Goal: Register for event/course

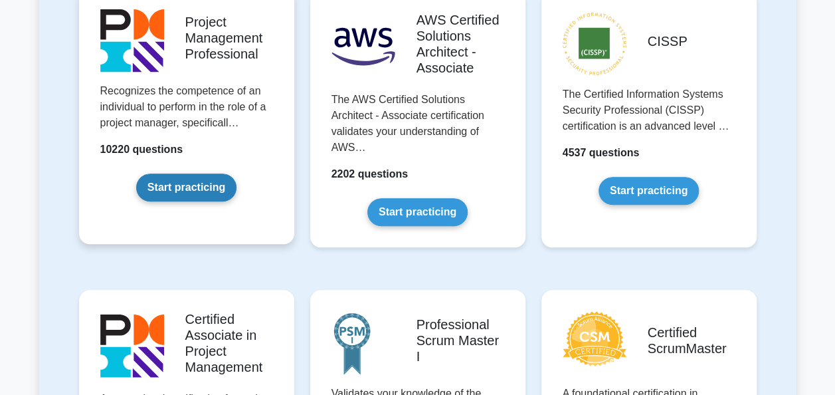
scroll to position [318, 0]
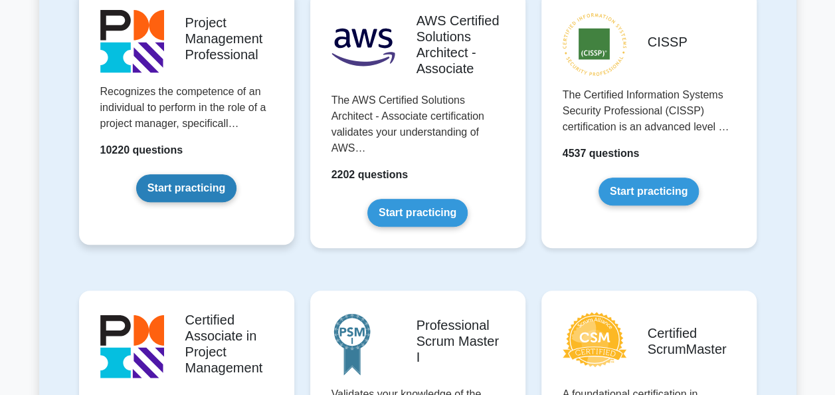
click at [171, 188] on link "Start practicing" at bounding box center [186, 188] width 100 height 28
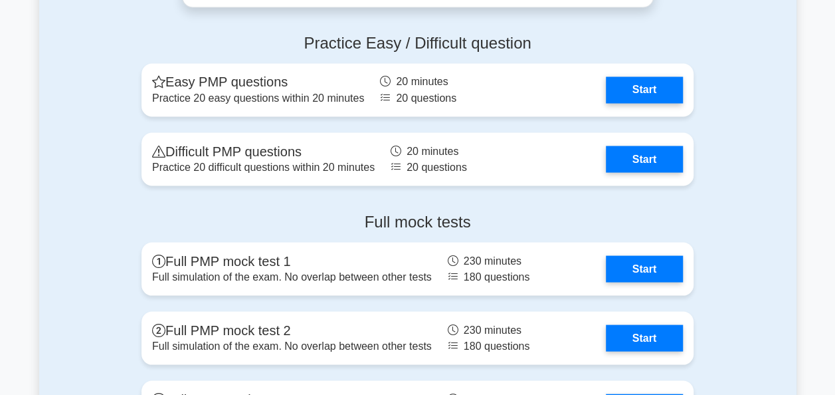
scroll to position [3664, 0]
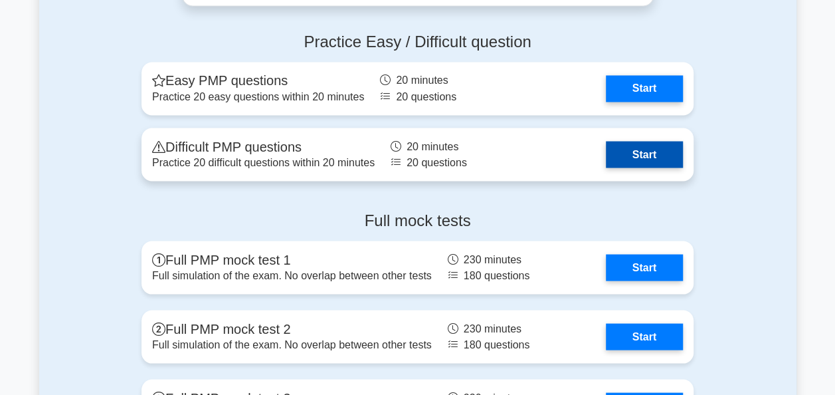
click at [641, 154] on link "Start" at bounding box center [644, 154] width 77 height 27
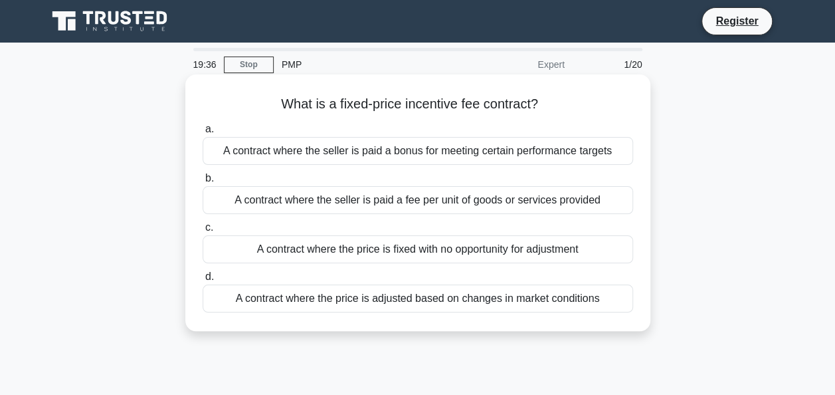
click at [447, 304] on div "A contract where the price is adjusted based on changes in market conditions" at bounding box center [418, 298] width 431 height 28
click at [203, 281] on input "d. A contract where the price is adjusted based on changes in market conditions" at bounding box center [203, 276] width 0 height 9
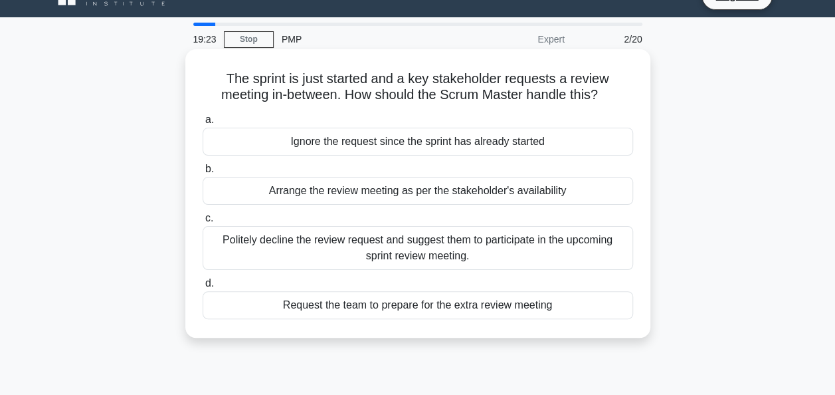
scroll to position [26, 0]
click at [312, 251] on div "Politely decline the review request and suggest them to participate in the upco…" at bounding box center [418, 247] width 431 height 44
click at [203, 222] on input "c. Politely decline the review request and suggest them to participate in the u…" at bounding box center [203, 217] width 0 height 9
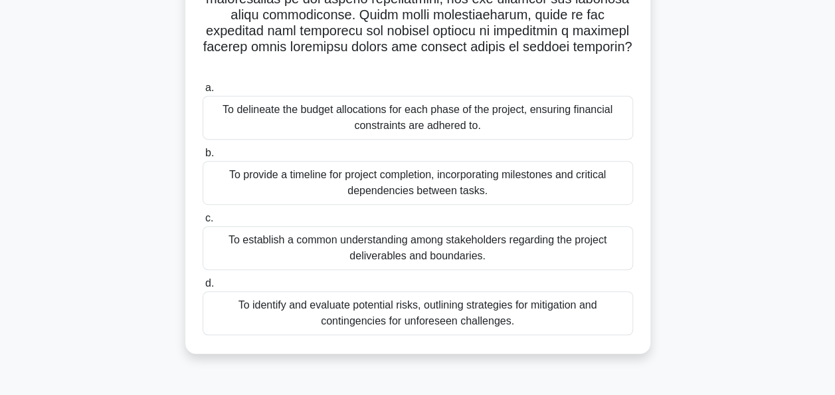
scroll to position [281, 0]
click at [397, 308] on div "To identify and evaluate potential risks, outlining strategies for mitigation a…" at bounding box center [418, 312] width 431 height 44
click at [203, 287] on input "d. To identify and evaluate potential risks, outlining strategies for mitigatio…" at bounding box center [203, 282] width 0 height 9
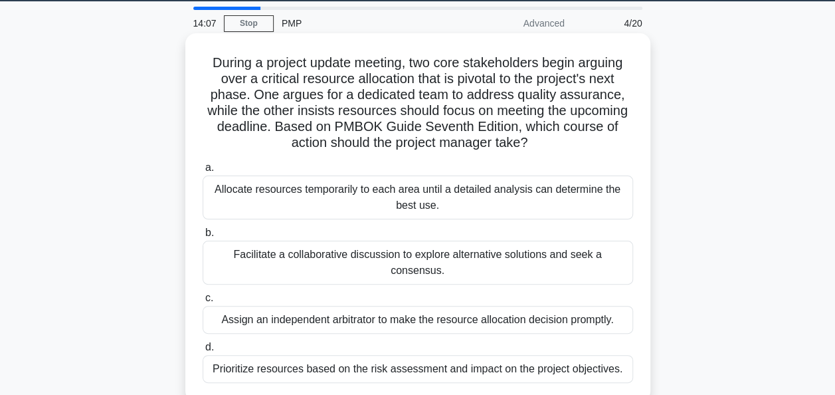
scroll to position [45, 0]
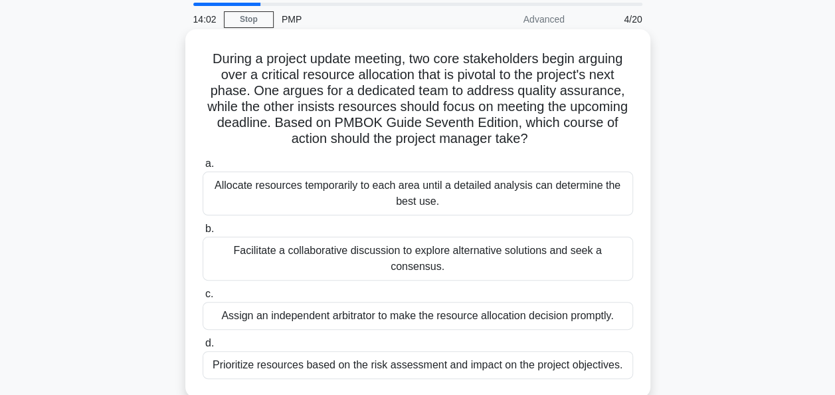
click at [457, 258] on div "Facilitate a collaborative discussion to explore alternative solutions and seek…" at bounding box center [418, 259] width 431 height 44
click at [203, 233] on input "b. Facilitate a collaborative discussion to explore alternative solutions and s…" at bounding box center [203, 229] width 0 height 9
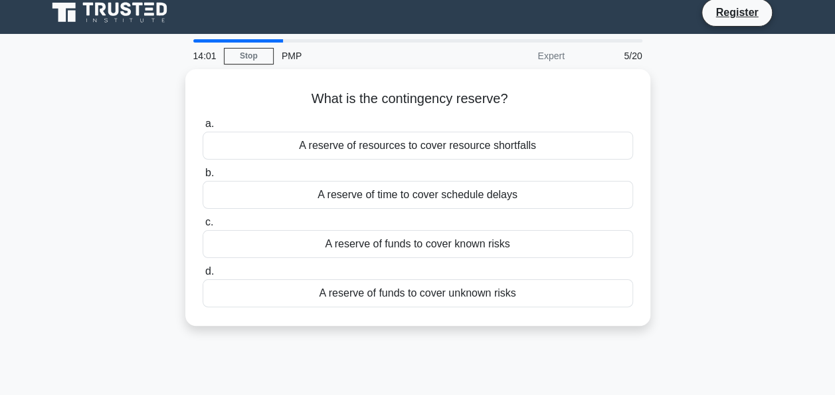
scroll to position [0, 0]
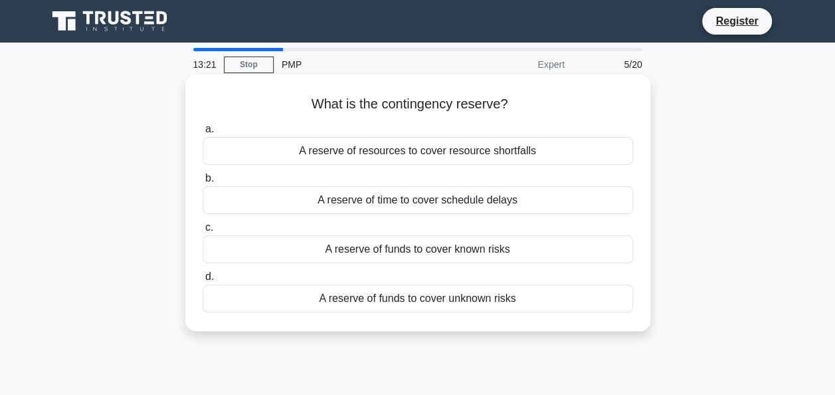
click at [312, 298] on div "A reserve of funds to cover unknown risks" at bounding box center [418, 298] width 431 height 28
click at [203, 281] on input "d. A reserve of funds to cover unknown risks" at bounding box center [203, 276] width 0 height 9
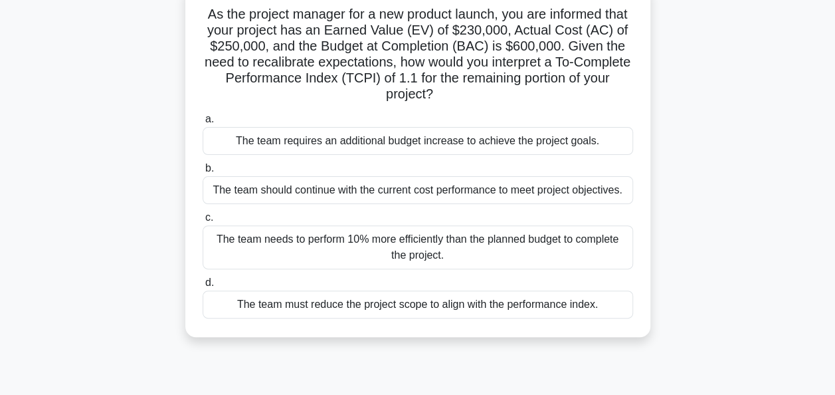
scroll to position [94, 0]
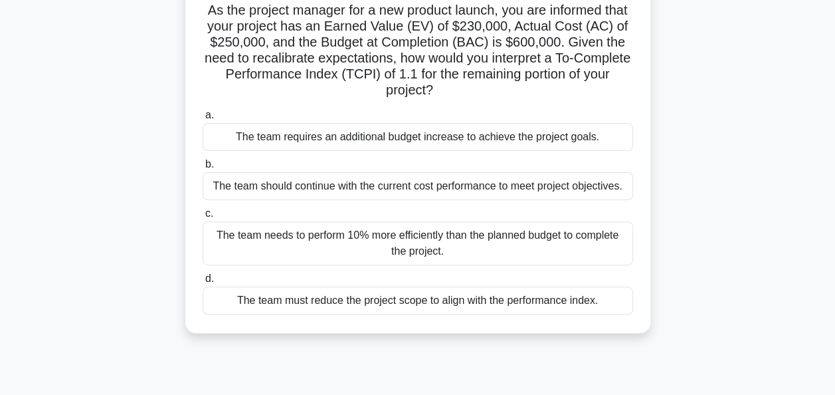
click at [335, 181] on div "The team should continue with the current cost performance to meet project obje…" at bounding box center [418, 186] width 431 height 28
click at [203, 169] on input "b. The team should continue with the current cost performance to meet project o…" at bounding box center [203, 164] width 0 height 9
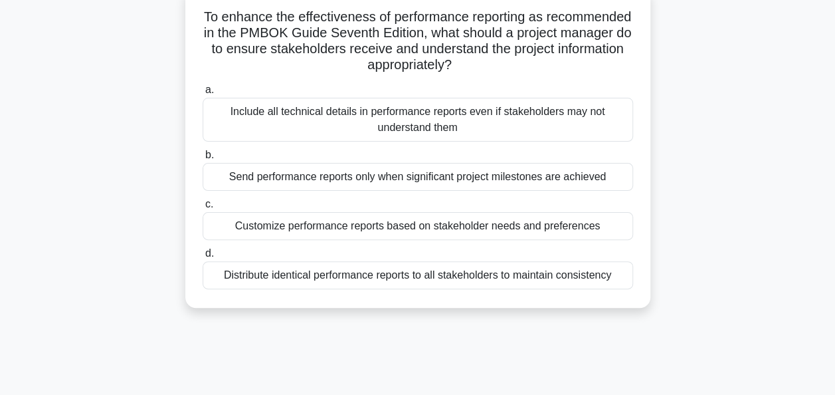
scroll to position [88, 0]
click at [369, 225] on div "Customize performance reports based on stakeholder needs and preferences" at bounding box center [418, 225] width 431 height 28
click at [203, 208] on input "c. Customize performance reports based on stakeholder needs and preferences" at bounding box center [203, 203] width 0 height 9
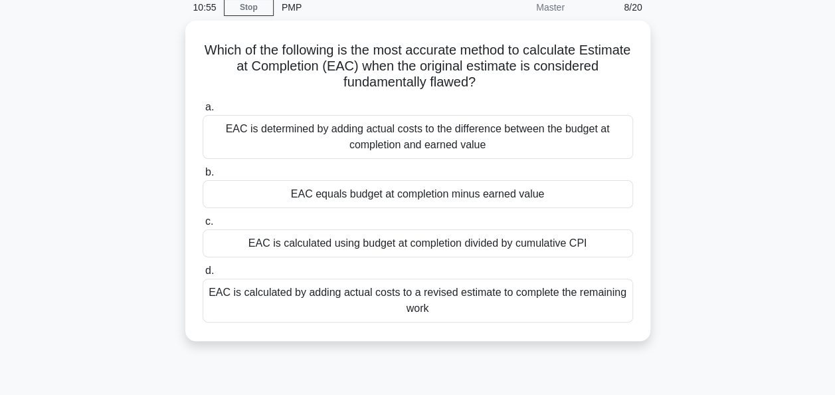
scroll to position [58, 0]
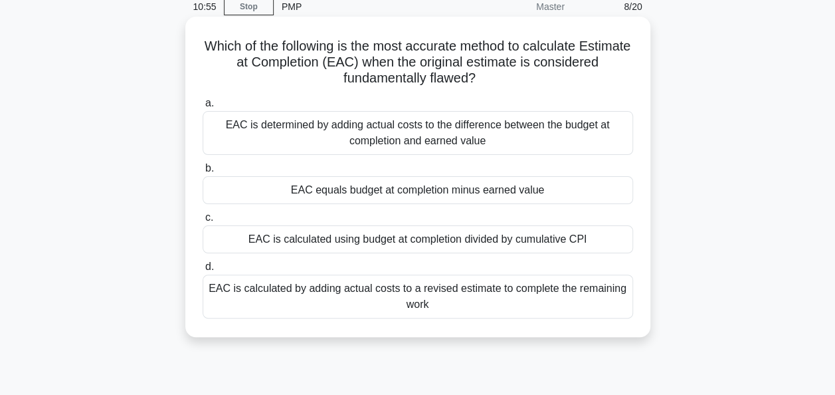
click at [245, 290] on div "EAC is calculated by adding actual costs to a revised estimate to complete the …" at bounding box center [418, 296] width 431 height 44
click at [203, 271] on input "d. EAC is calculated by adding actual costs to a revised estimate to complete t…" at bounding box center [203, 266] width 0 height 9
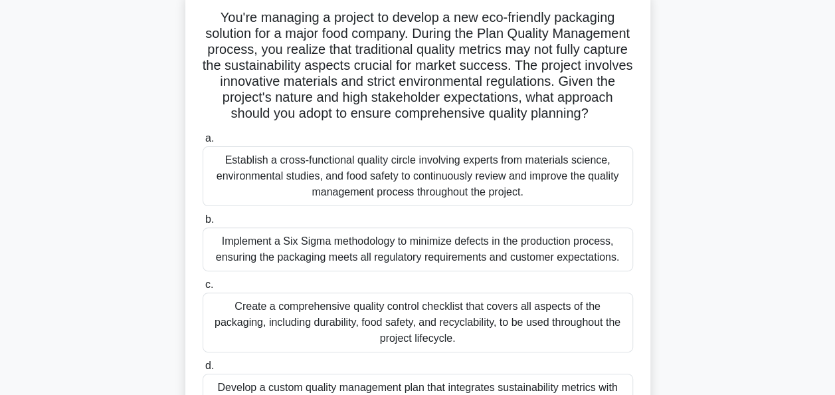
scroll to position [88, 0]
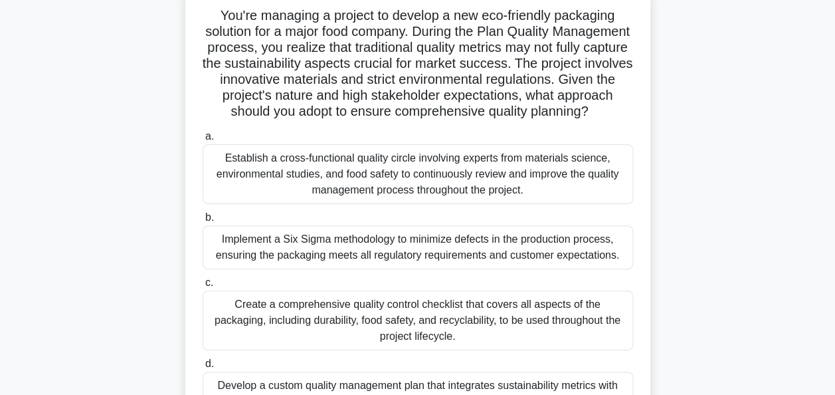
click at [238, 191] on div "Establish a cross-functional quality circle involving experts from materials sc…" at bounding box center [418, 174] width 431 height 60
click at [203, 141] on input "a. Establish a cross-functional quality circle involving experts from materials…" at bounding box center [203, 136] width 0 height 9
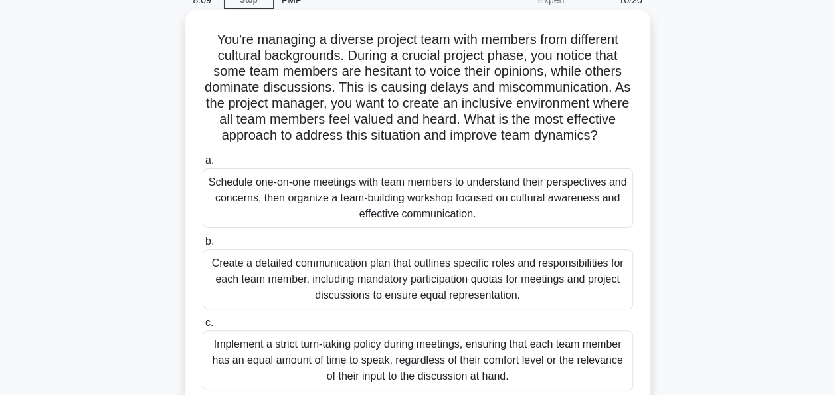
scroll to position [57, 0]
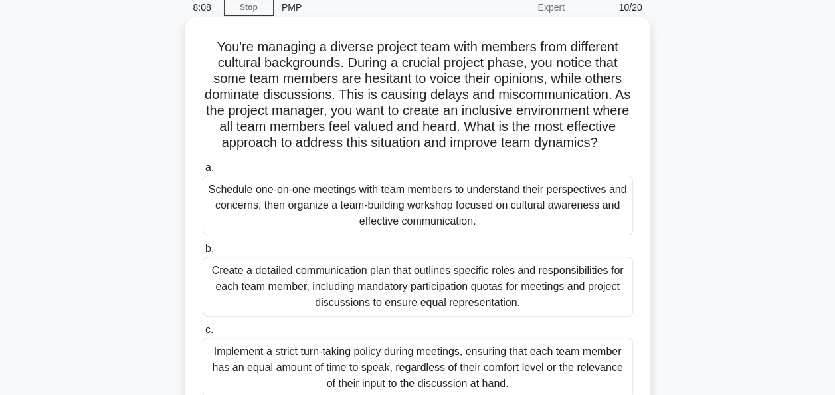
click at [350, 211] on div "Schedule one-on-one meetings with team members to understand their perspectives…" at bounding box center [418, 205] width 431 height 60
click at [203, 172] on input "a. Schedule one-on-one meetings with team members to understand their perspecti…" at bounding box center [203, 167] width 0 height 9
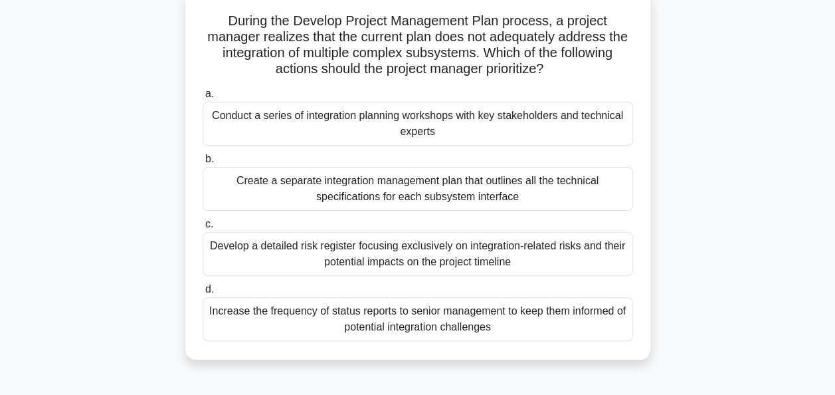
scroll to position [84, 0]
click at [470, 118] on div "Conduct a series of integration planning workshops with key stakeholders and te…" at bounding box center [418, 123] width 431 height 44
click at [203, 98] on input "a. Conduct a series of integration planning workshops with key stakeholders and…" at bounding box center [203, 93] width 0 height 9
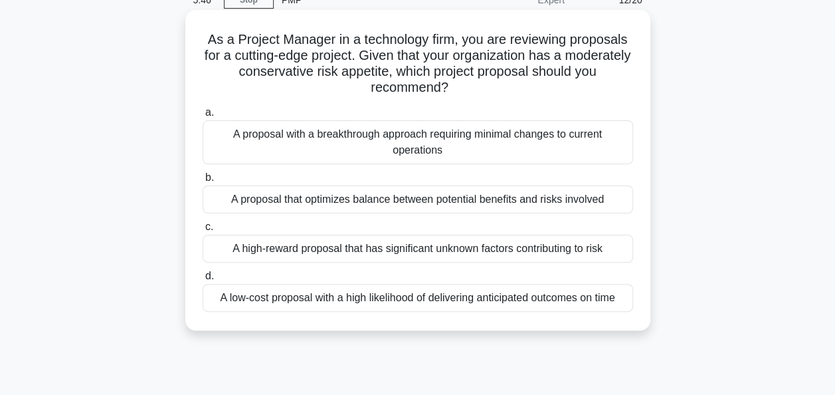
scroll to position [67, 0]
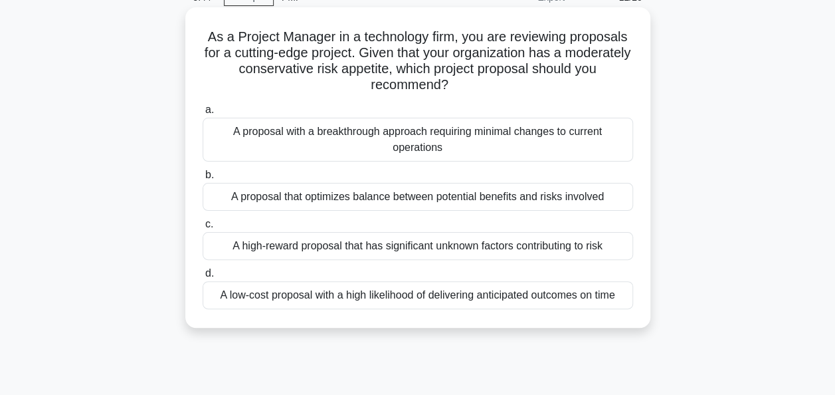
click at [369, 292] on div "A low-cost proposal with a high likelihood of delivering anticipated outcomes o…" at bounding box center [418, 295] width 431 height 28
click at [203, 278] on input "d. A low-cost proposal with a high likelihood of delivering anticipated outcome…" at bounding box center [203, 273] width 0 height 9
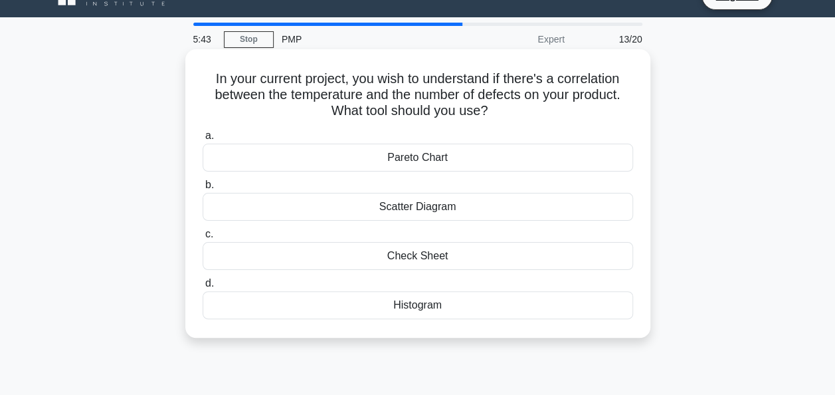
scroll to position [0, 0]
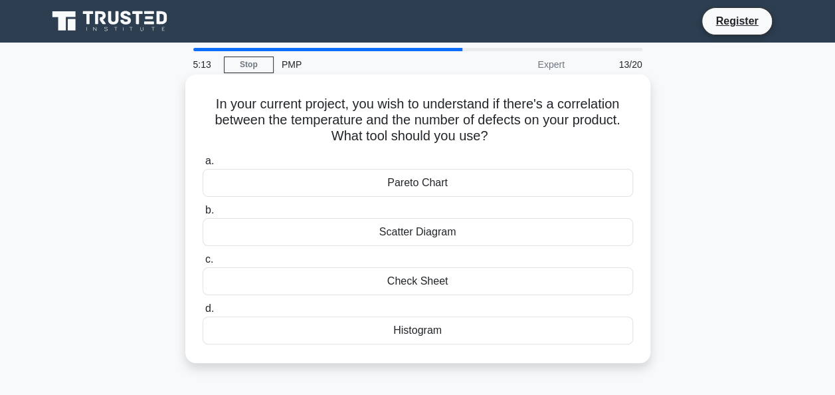
click at [410, 189] on div "Pareto Chart" at bounding box center [418, 183] width 431 height 28
click at [203, 165] on input "a. Pareto Chart" at bounding box center [203, 161] width 0 height 9
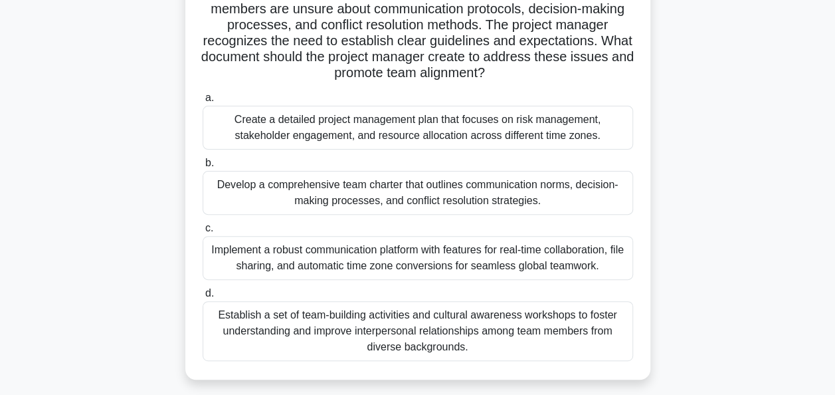
scroll to position [128, 0]
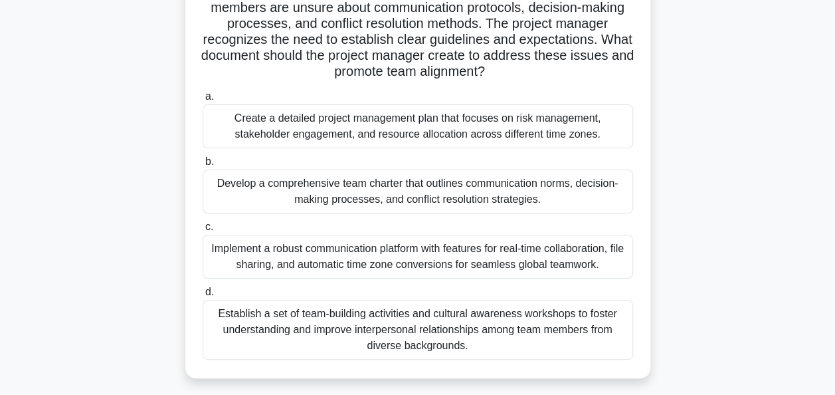
click at [435, 187] on div "Develop a comprehensive team charter that outlines communication norms, decisio…" at bounding box center [418, 191] width 431 height 44
click at [203, 166] on input "b. Develop a comprehensive team charter that outlines communication norms, deci…" at bounding box center [203, 161] width 0 height 9
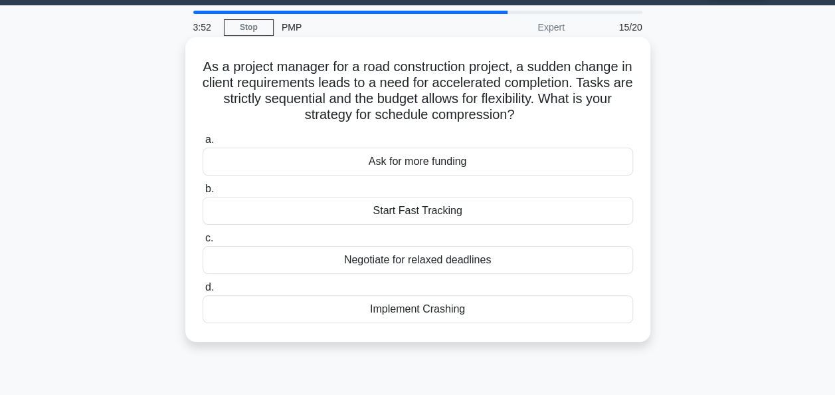
scroll to position [38, 0]
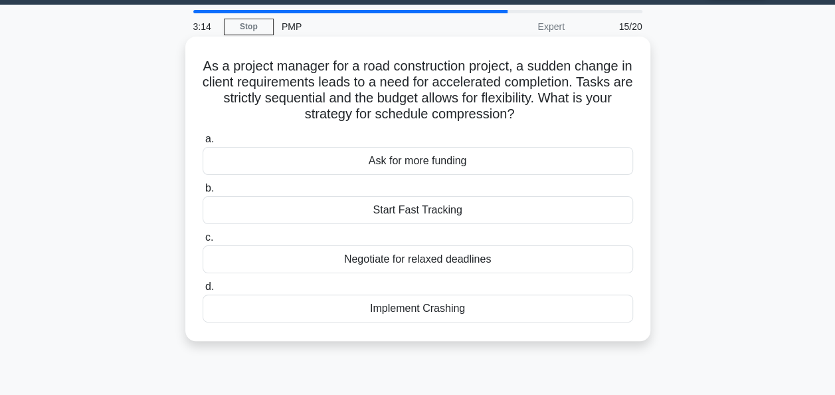
click at [350, 264] on div "Negotiate for relaxed deadlines" at bounding box center [418, 259] width 431 height 28
click at [203, 242] on input "c. Negotiate for relaxed deadlines" at bounding box center [203, 237] width 0 height 9
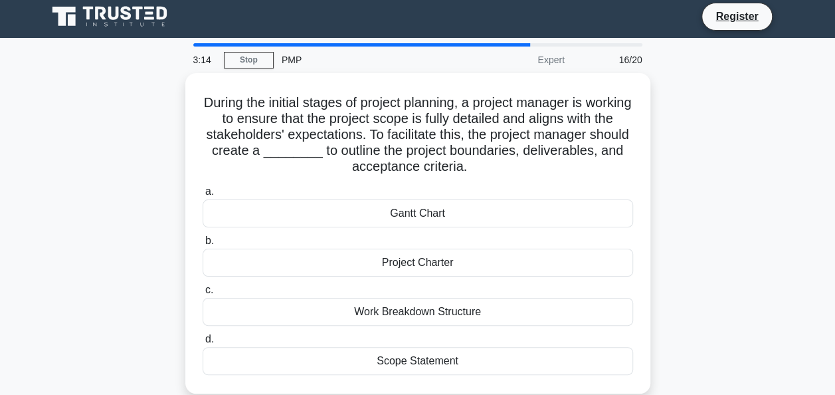
scroll to position [0, 0]
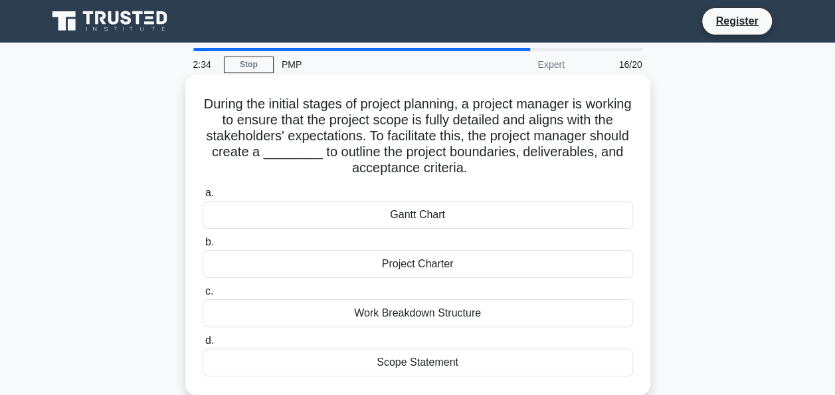
click at [421, 366] on div "Scope Statement" at bounding box center [418, 362] width 431 height 28
click at [203, 345] on input "d. Scope Statement" at bounding box center [203, 340] width 0 height 9
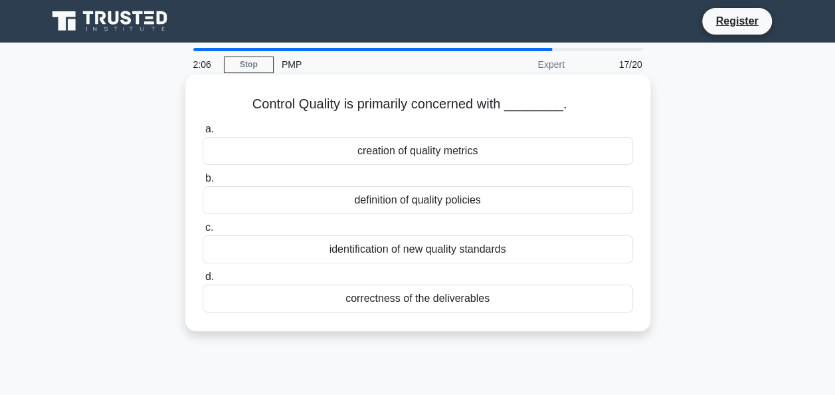
click at [320, 165] on div "creation of quality metrics" at bounding box center [418, 151] width 431 height 28
click at [203, 134] on input "a. creation of quality metrics" at bounding box center [203, 129] width 0 height 9
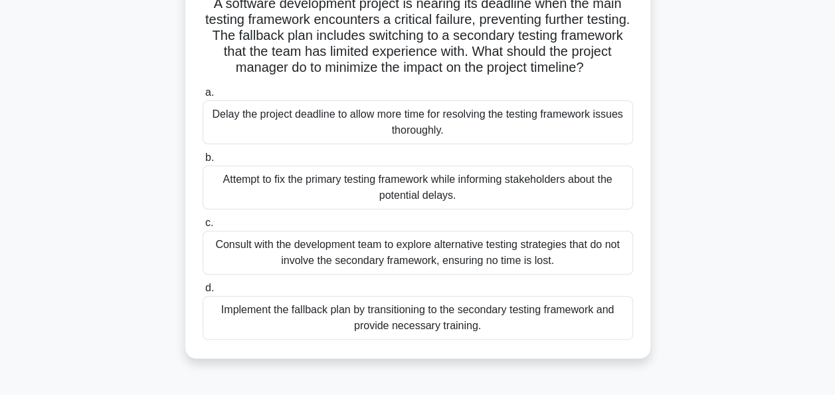
scroll to position [106, 0]
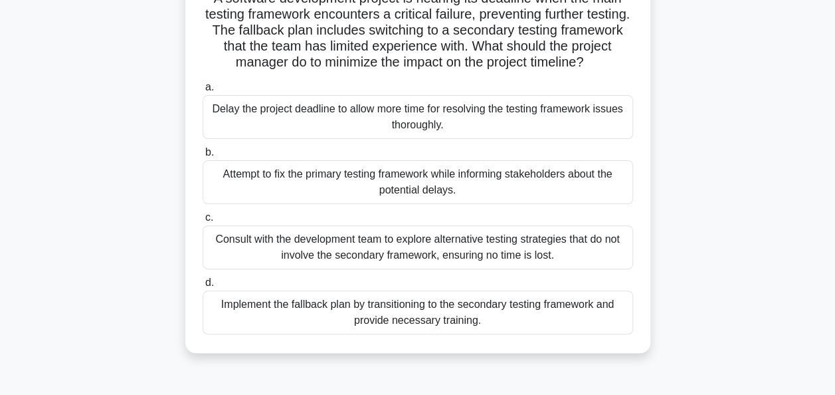
click at [233, 320] on div "Implement the fallback plan by transitioning to the secondary testing framework…" at bounding box center [418, 312] width 431 height 44
click at [203, 287] on input "d. Implement the fallback plan by transitioning to the secondary testing framew…" at bounding box center [203, 282] width 0 height 9
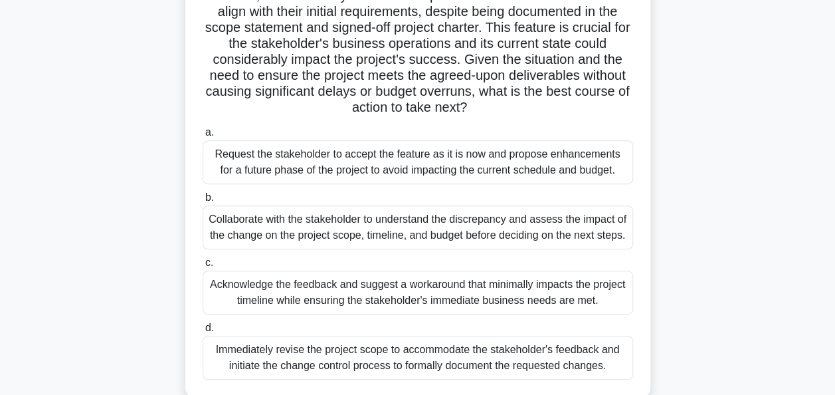
scroll to position [196, 0]
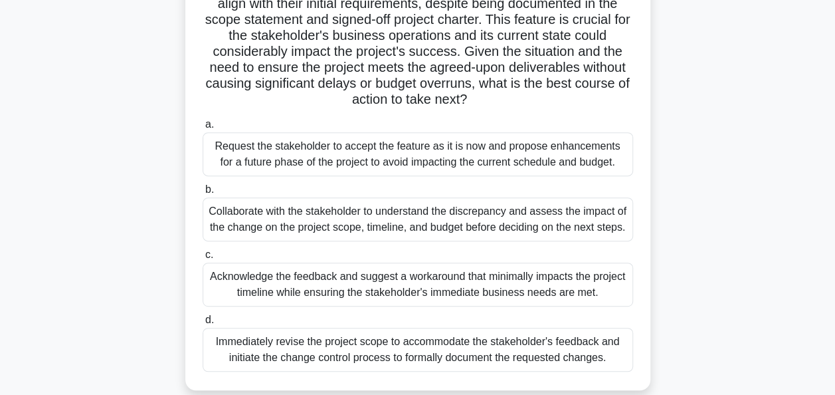
click at [304, 296] on div "Acknowledge the feedback and suggest a workaround that minimally impacts the pr…" at bounding box center [418, 284] width 431 height 44
click at [203, 259] on input "c. Acknowledge the feedback and suggest a workaround that minimally impacts the…" at bounding box center [203, 255] width 0 height 9
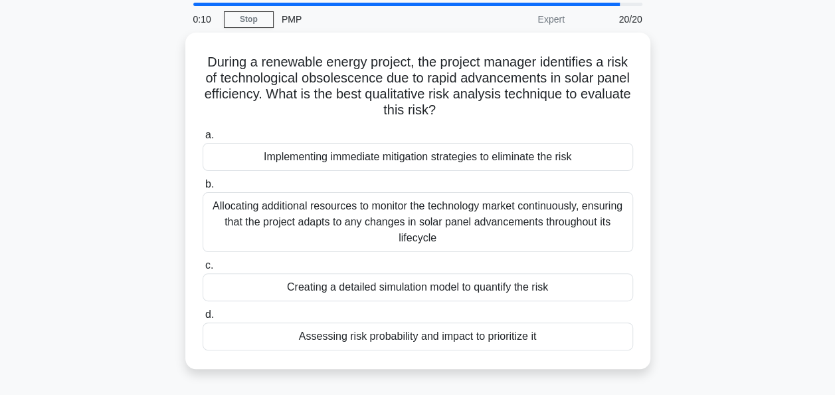
scroll to position [0, 0]
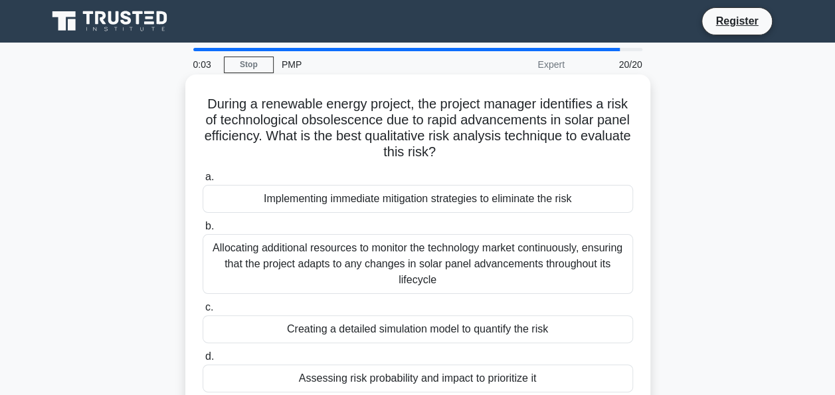
click at [282, 264] on div "Allocating additional resources to monitor the technology market continuously, …" at bounding box center [418, 264] width 431 height 60
click at [203, 231] on input "b. Allocating additional resources to monitor the technology market continuousl…" at bounding box center [203, 226] width 0 height 9
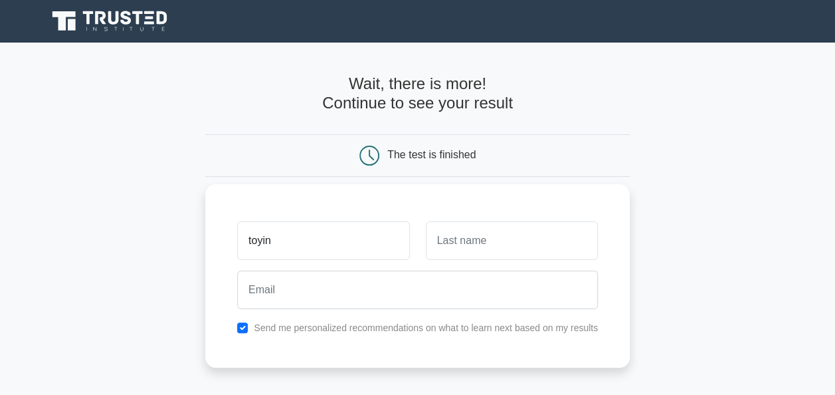
type input "toyin"
click at [468, 247] on input "text" at bounding box center [512, 240] width 172 height 39
type input "Ilesanmi"
type input "[EMAIL_ADDRESS][DOMAIN_NAME]"
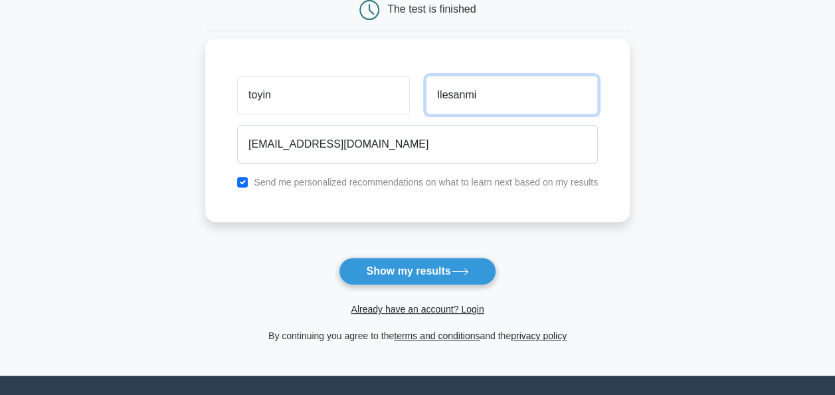
scroll to position [147, 0]
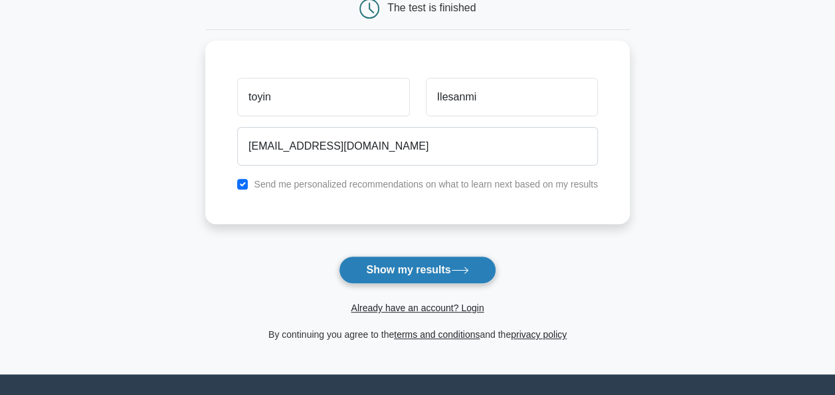
click at [415, 275] on button "Show my results" at bounding box center [417, 270] width 157 height 28
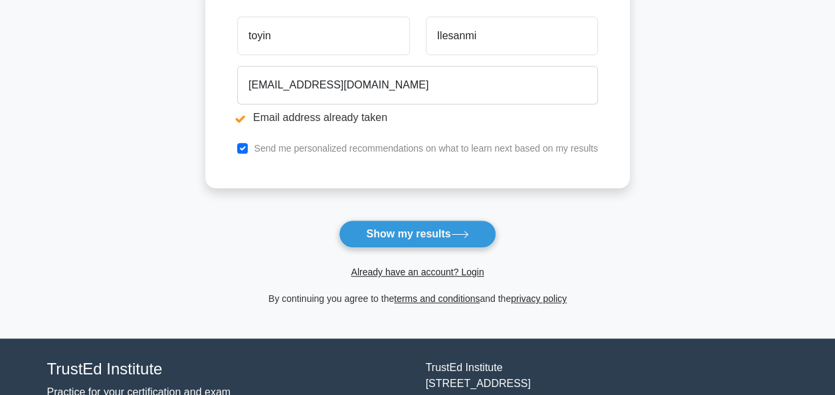
scroll to position [258, 0]
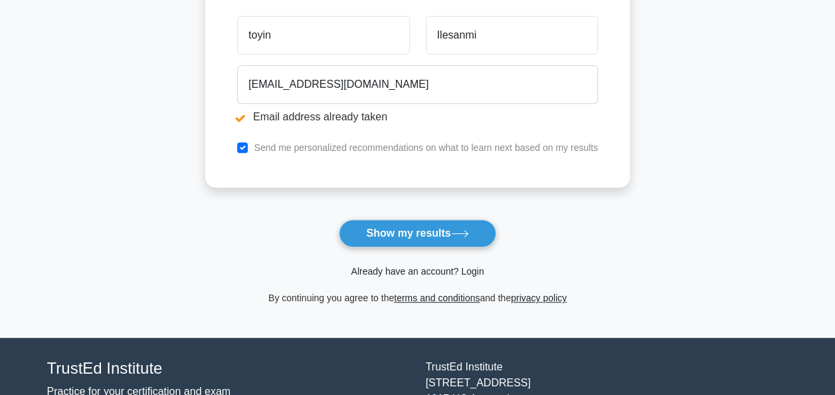
click at [391, 270] on link "Already have an account? Login" at bounding box center [417, 271] width 133 height 11
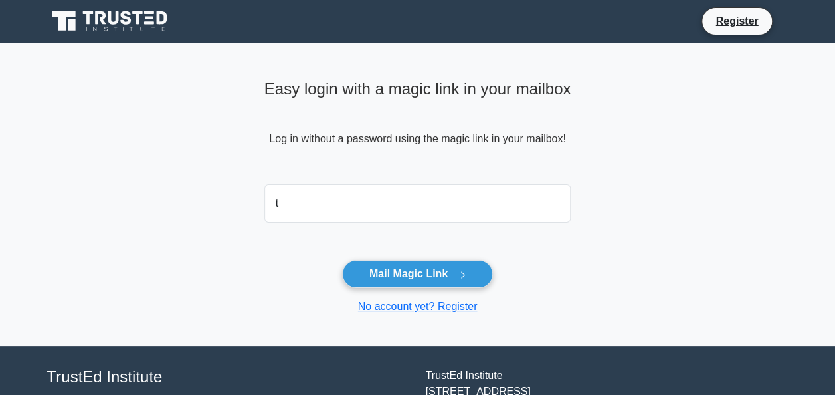
click at [342, 260] on button "Mail Magic Link" at bounding box center [417, 274] width 151 height 28
click at [631, 166] on main "Easy login with a magic link in your mailbox Log in without a password using th…" at bounding box center [417, 195] width 835 height 304
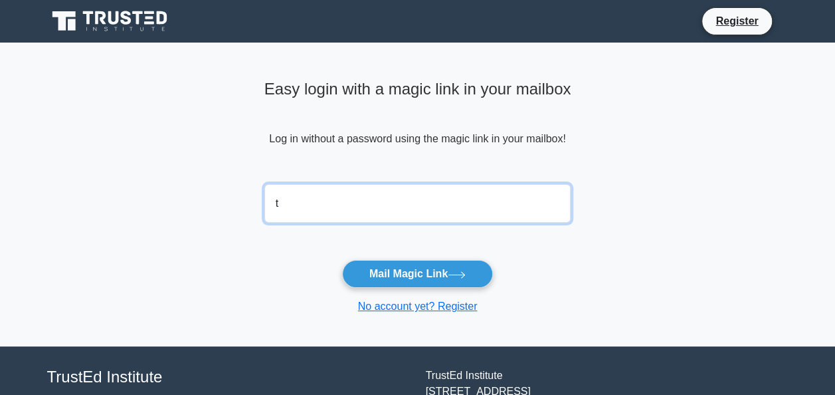
click at [272, 201] on input "t" at bounding box center [417, 203] width 307 height 39
click at [307, 205] on input "t" at bounding box center [417, 203] width 307 height 39
type input "toyinilesanmi44@gmail.com"
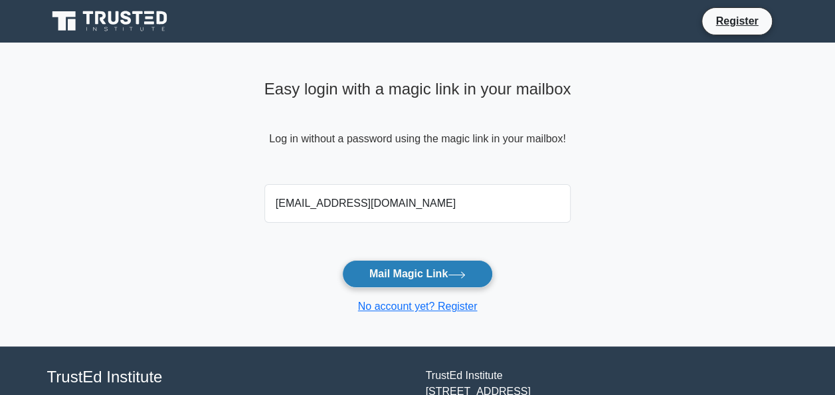
click at [427, 280] on button "Mail Magic Link" at bounding box center [417, 274] width 151 height 28
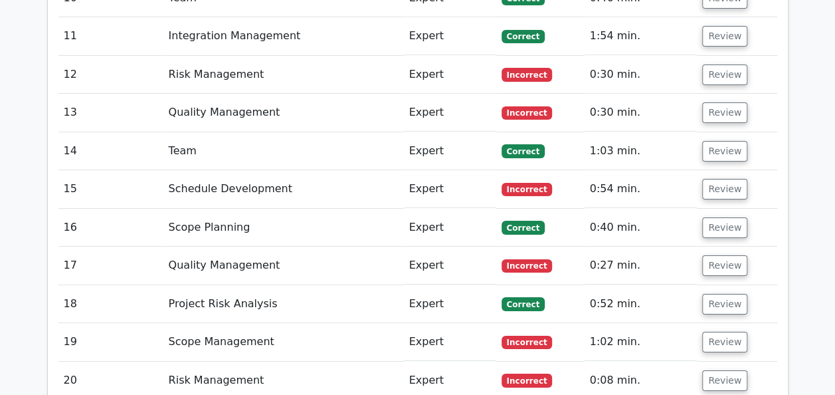
scroll to position [2246, 0]
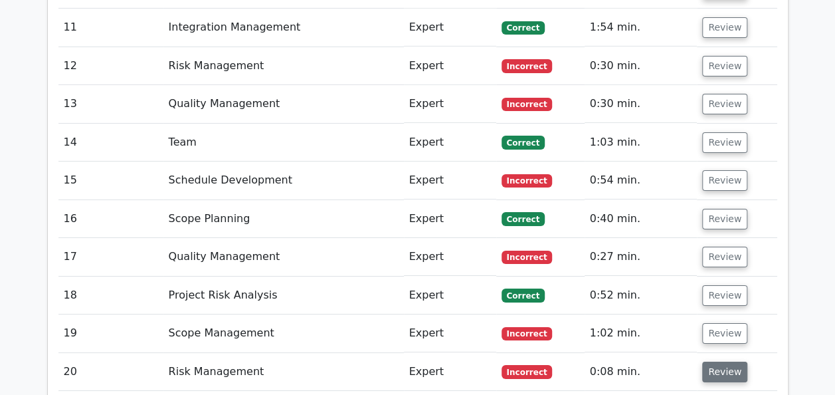
click at [730, 361] on button "Review" at bounding box center [724, 371] width 45 height 21
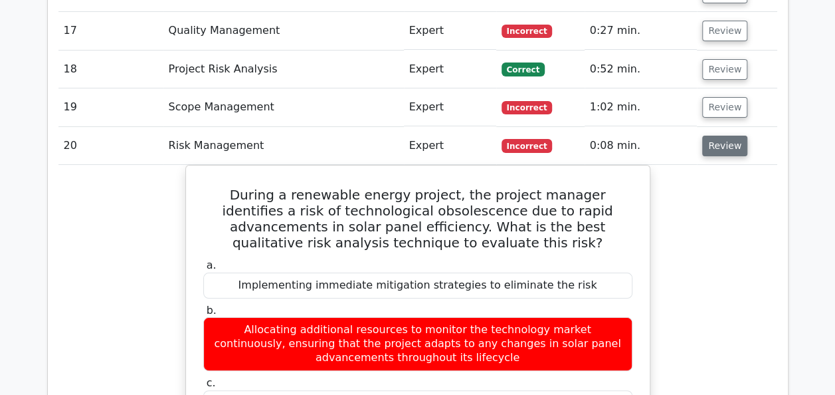
scroll to position [2472, 0]
